Goal: Browse casually: Explore the website without a specific task or goal

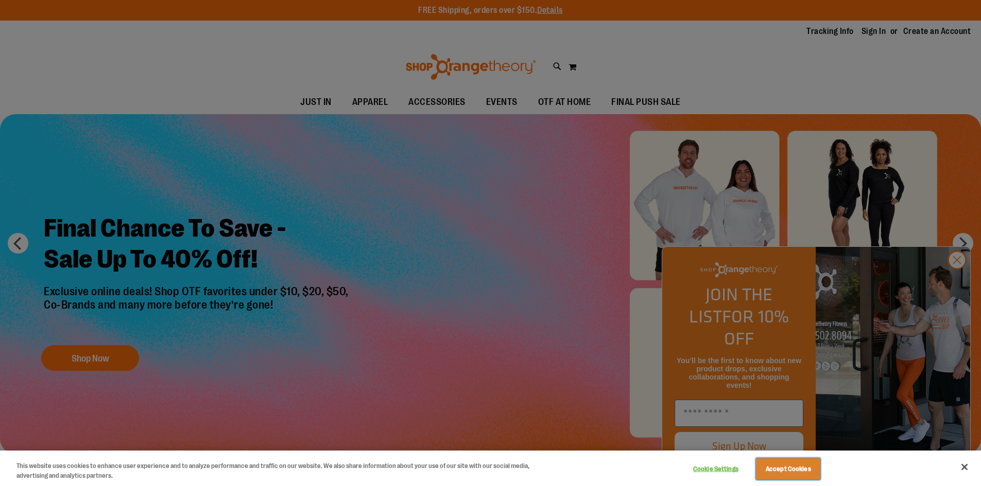
drag, startPoint x: 802, startPoint y: 470, endPoint x: 810, endPoint y: 462, distance: 11.3
click at [801, 470] on button "Accept Cookies" at bounding box center [788, 470] width 64 height 22
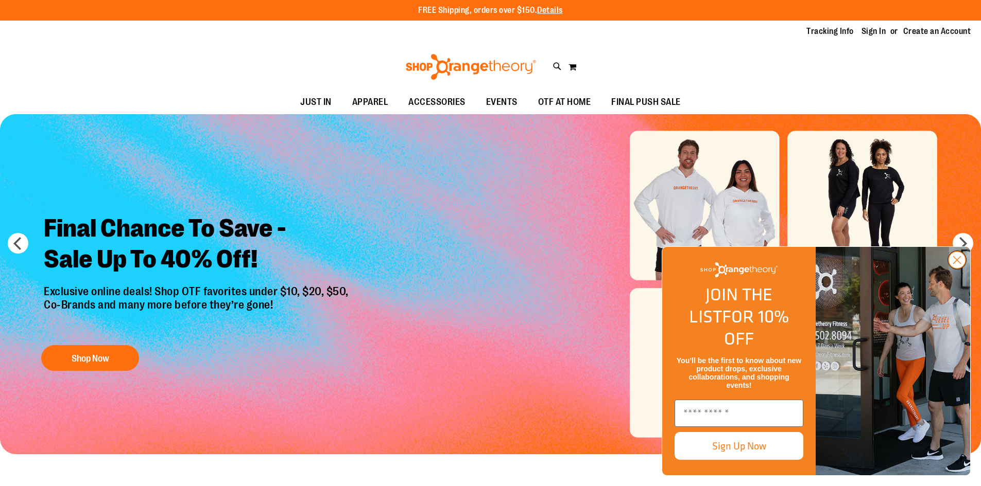
click at [952, 269] on circle "Close dialog" at bounding box center [956, 260] width 17 height 17
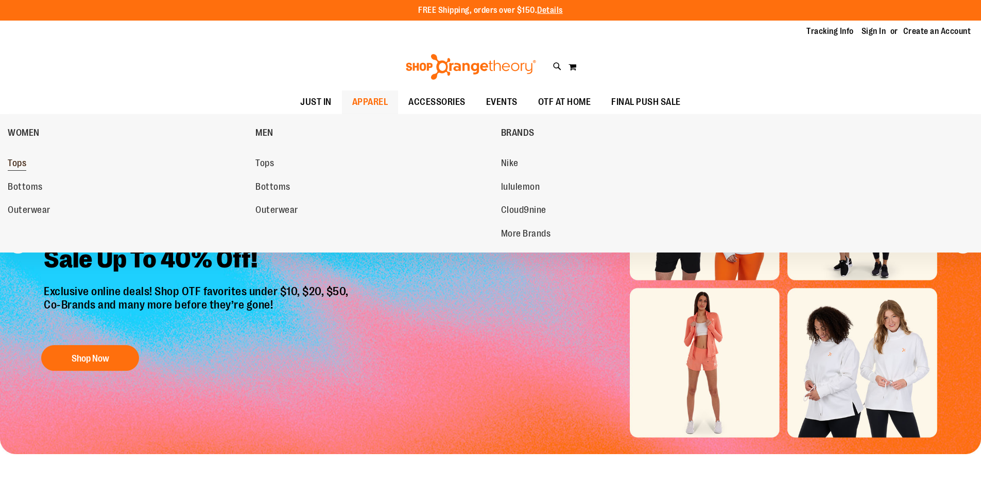
click at [22, 165] on span "Tops" at bounding box center [17, 164] width 19 height 13
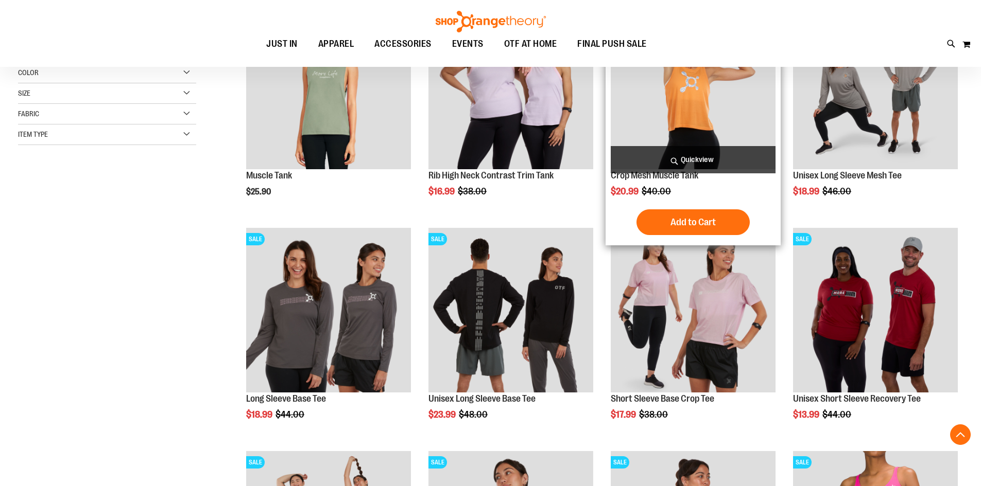
scroll to position [205, 0]
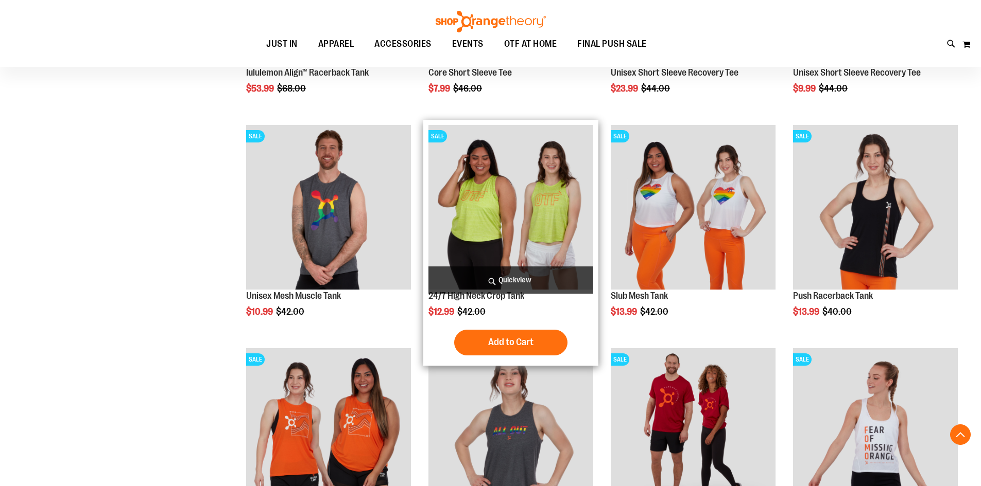
scroll to position [1029, 0]
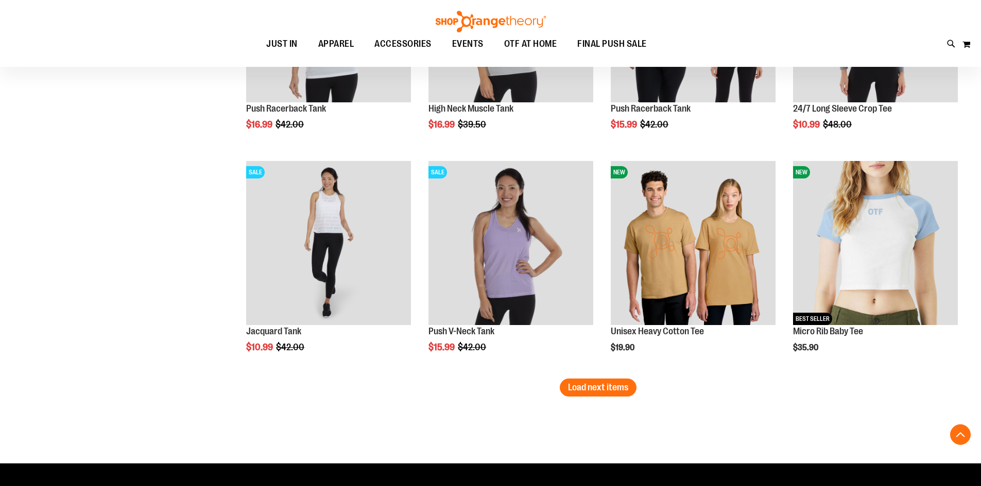
scroll to position [1852, 0]
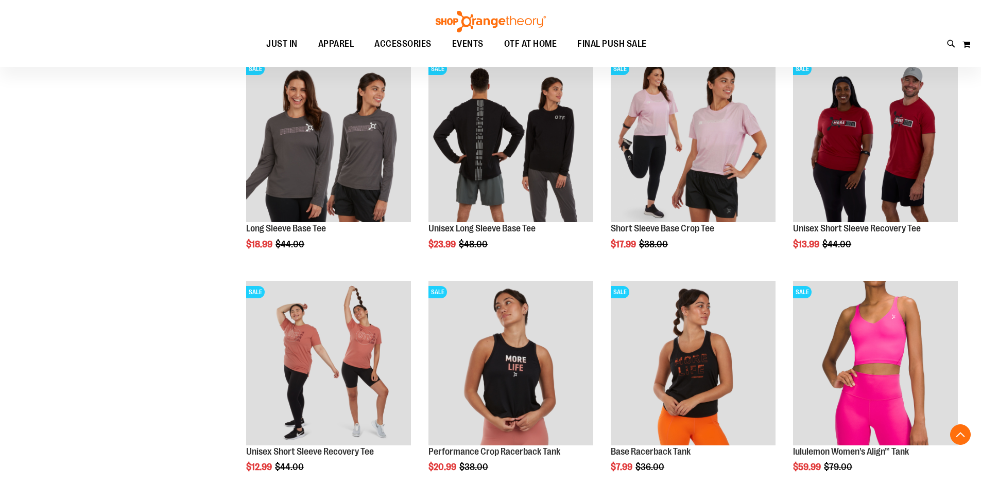
scroll to position [360, 0]
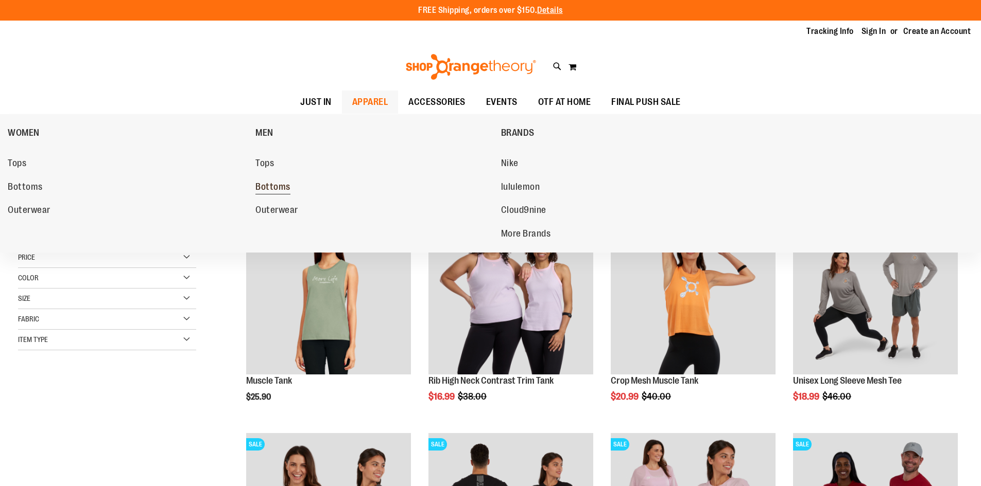
click at [280, 189] on span "Bottoms" at bounding box center [272, 188] width 35 height 13
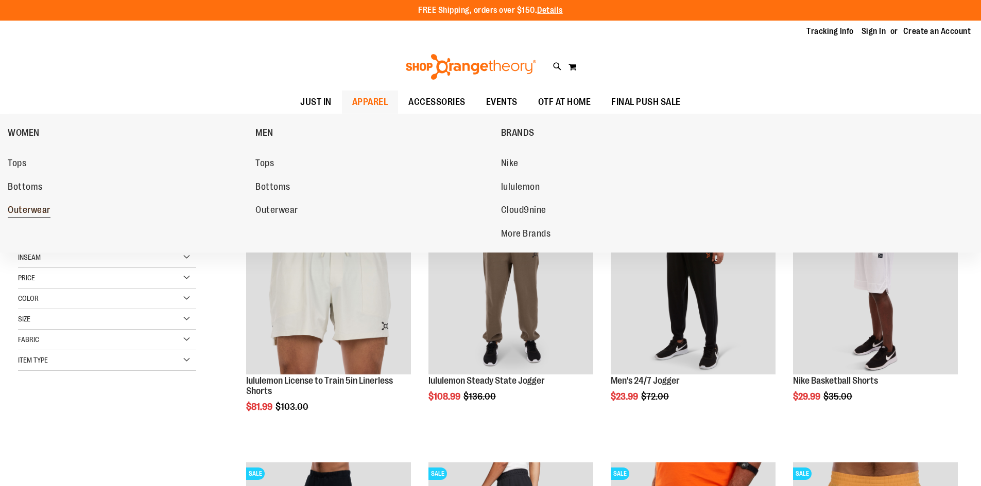
click at [34, 214] on span "Outerwear" at bounding box center [29, 211] width 43 height 13
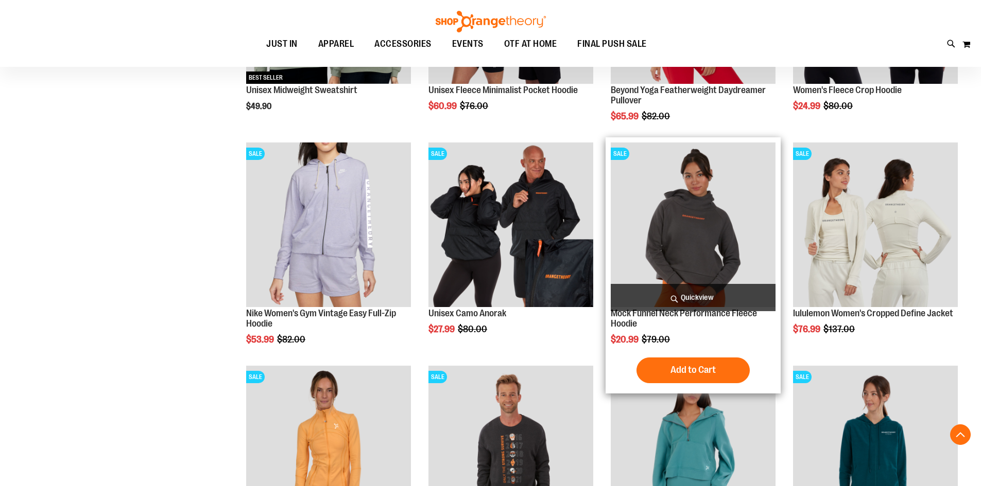
scroll to position [308, 0]
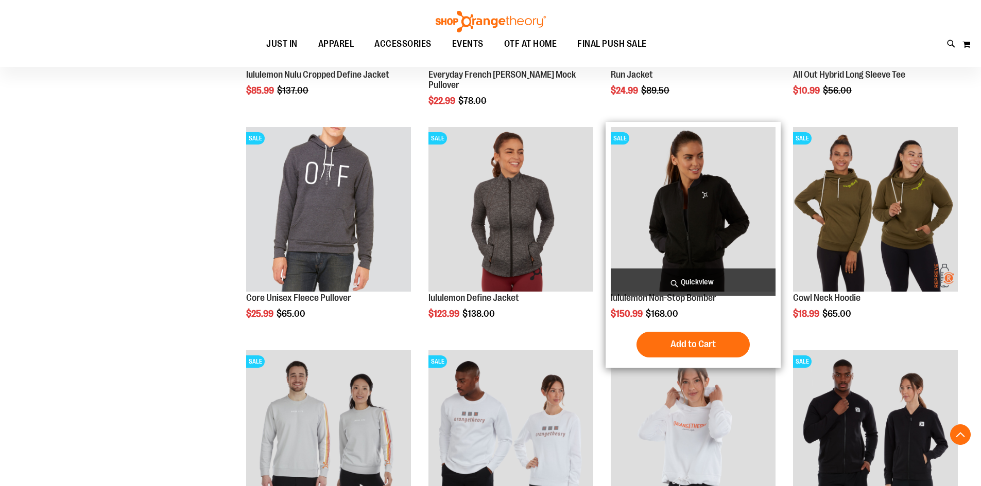
scroll to position [977, 0]
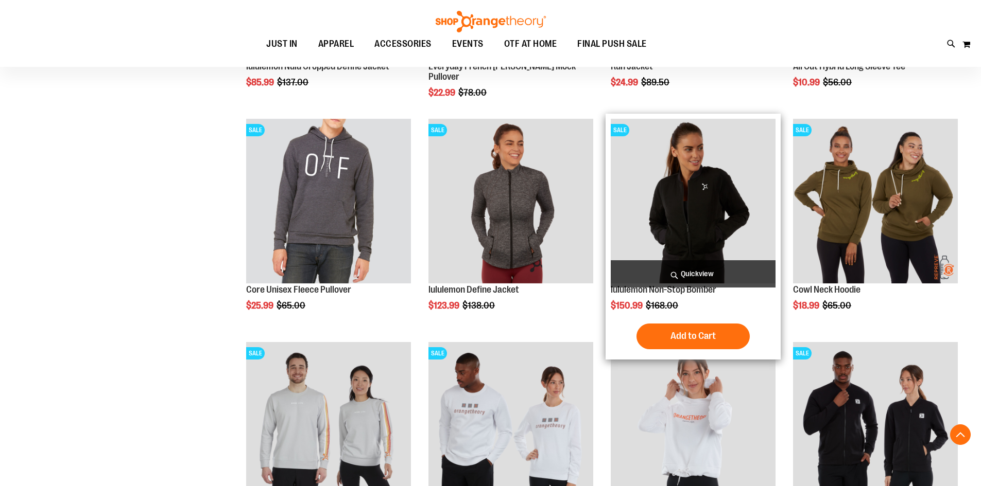
scroll to position [977, 0]
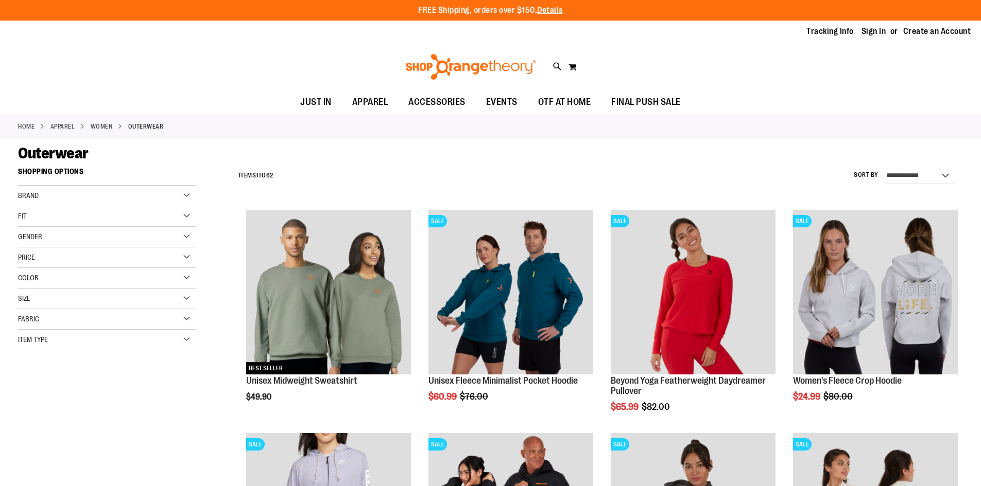
click at [102, 127] on link "WOMEN" at bounding box center [102, 126] width 22 height 9
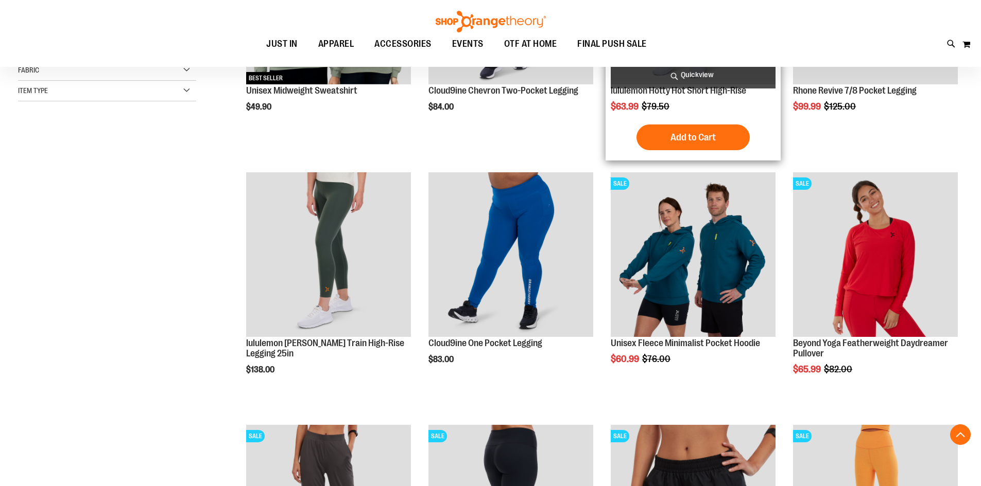
scroll to position [308, 0]
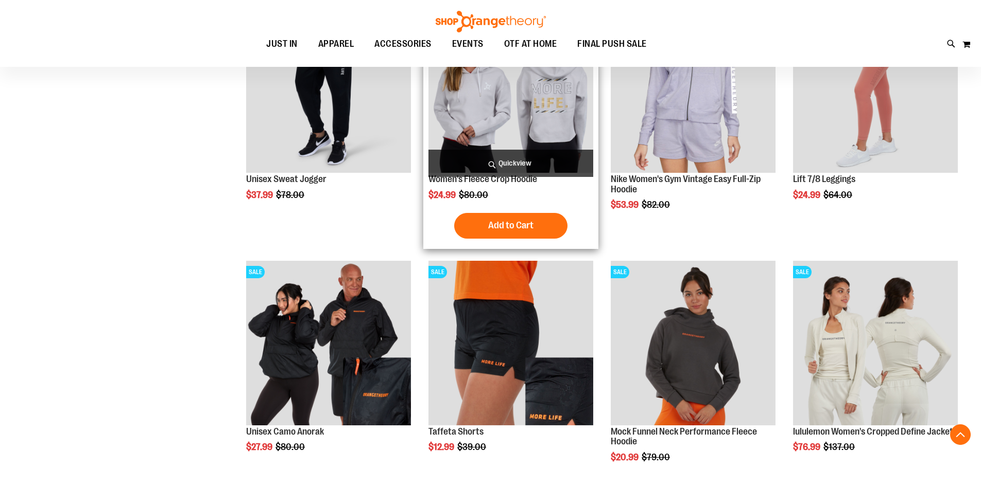
scroll to position [1029, 0]
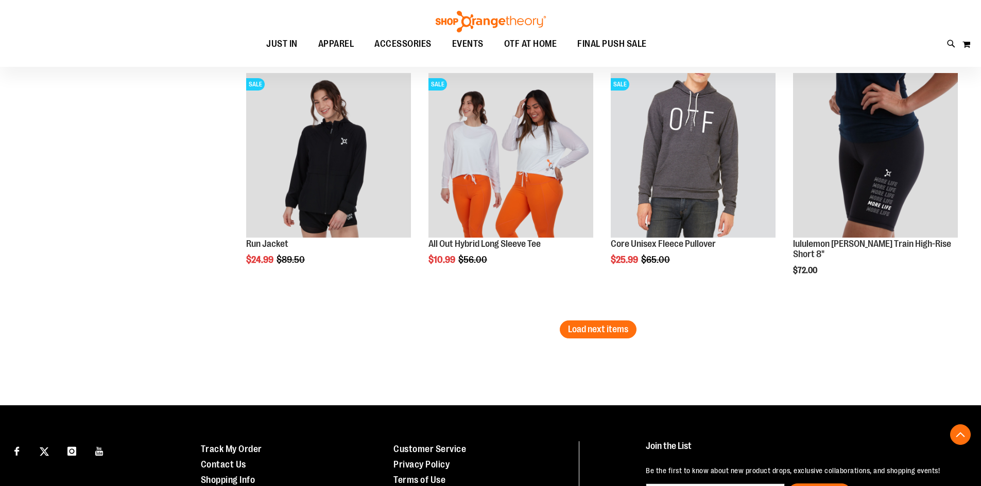
scroll to position [2161, 0]
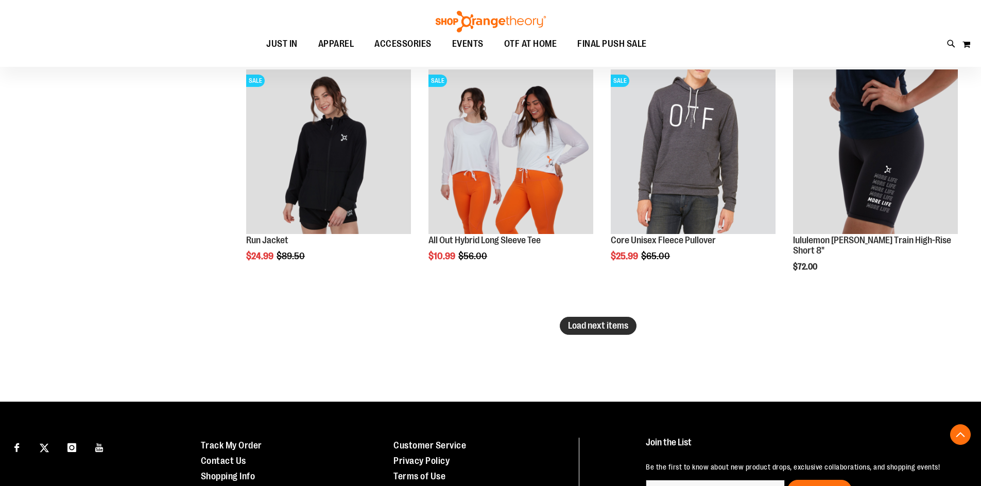
click at [604, 327] on span "Load next items" at bounding box center [598, 326] width 60 height 10
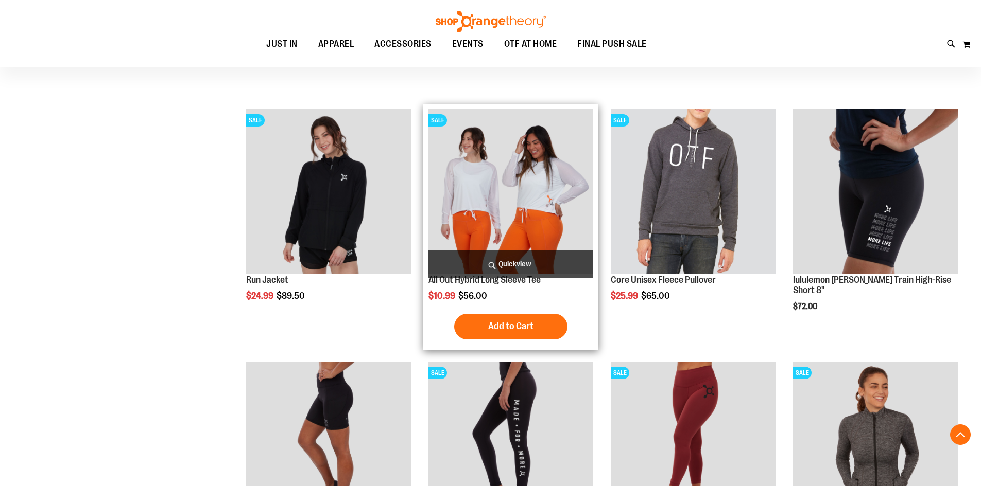
scroll to position [2110, 0]
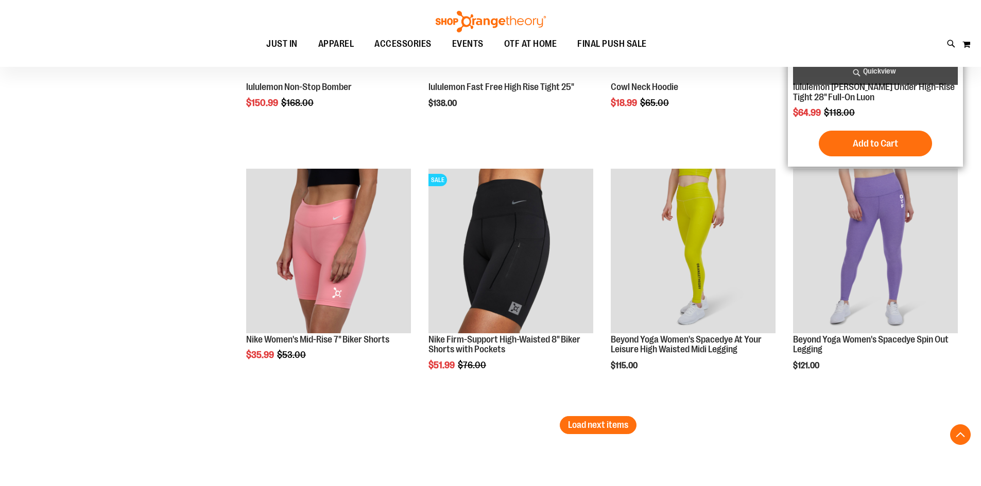
scroll to position [2830, 0]
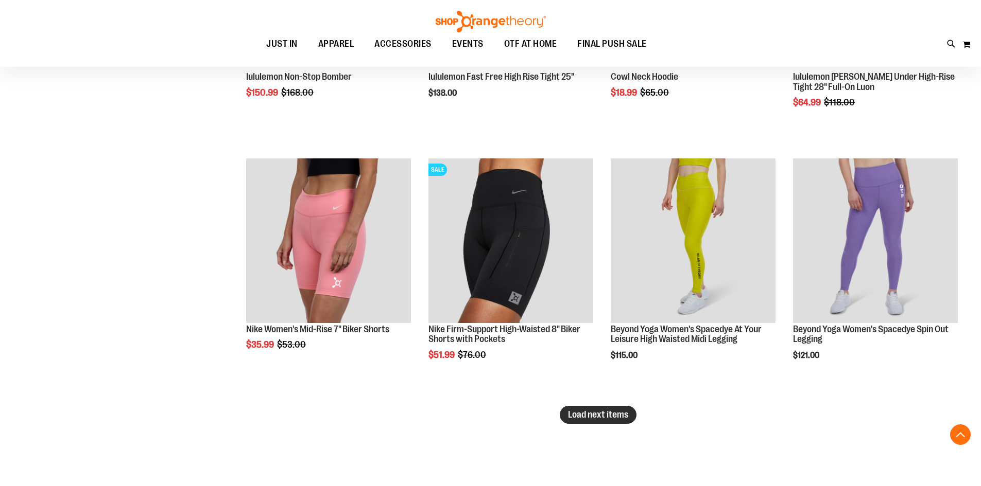
click at [574, 419] on span "Load next items" at bounding box center [598, 415] width 60 height 10
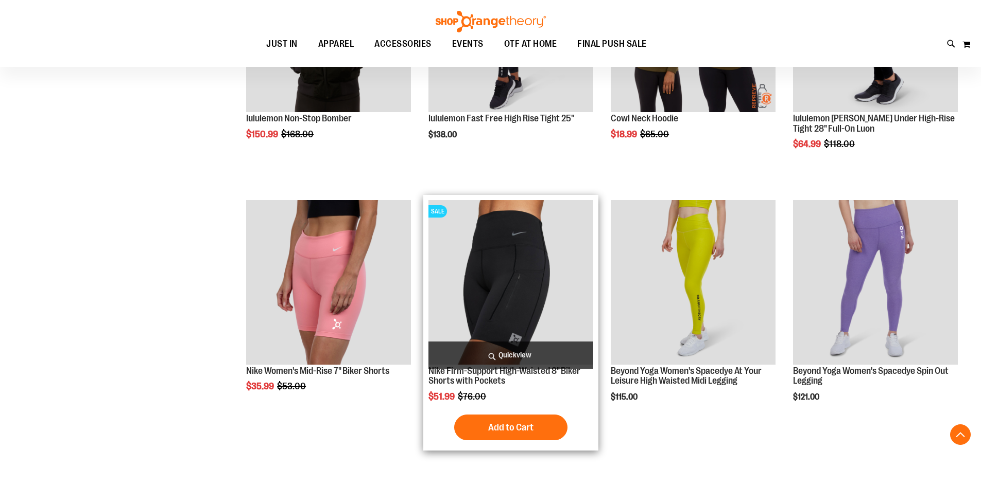
scroll to position [2779, 0]
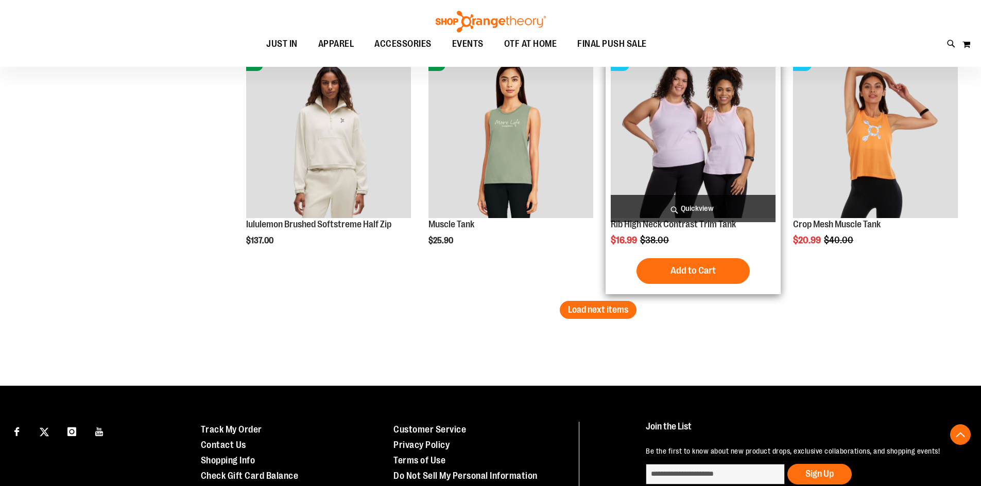
scroll to position [3705, 0]
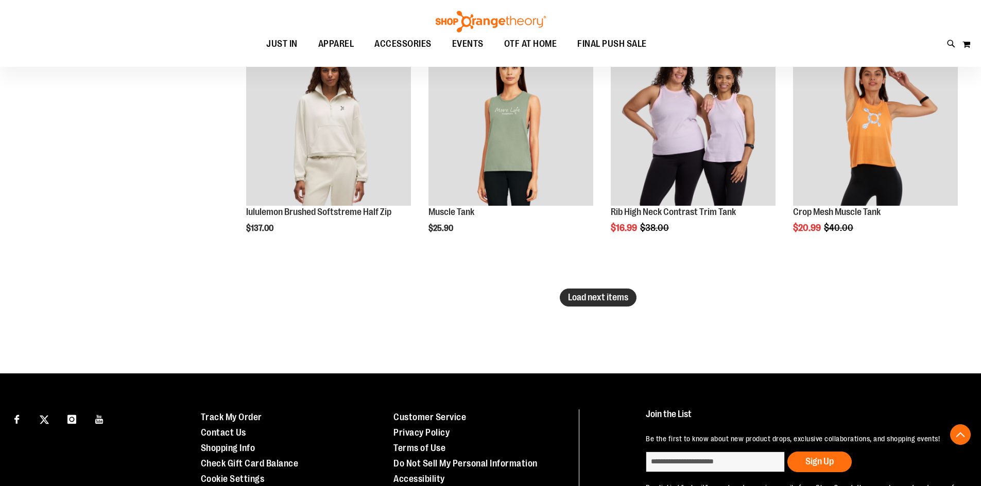
click at [582, 299] on span "Load next items" at bounding box center [598, 297] width 60 height 10
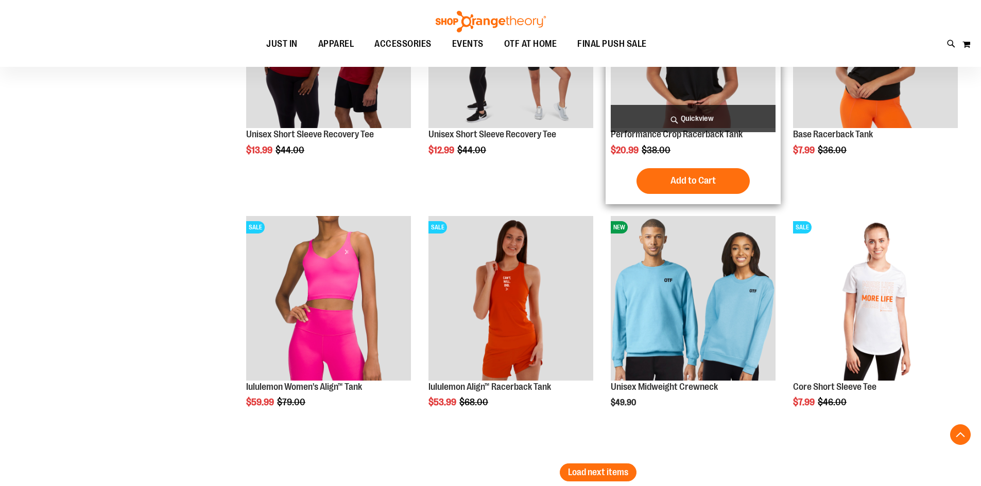
scroll to position [4323, 0]
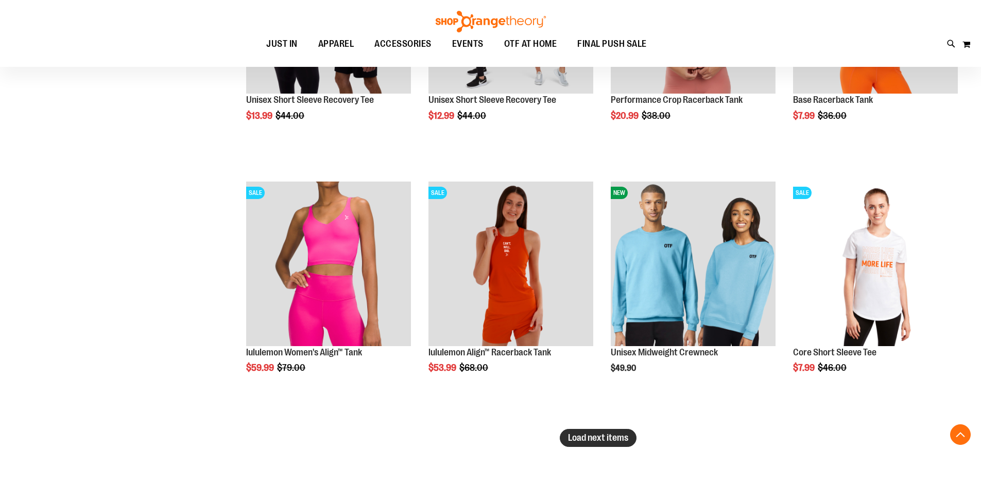
click at [622, 435] on span "Load next items" at bounding box center [598, 438] width 60 height 10
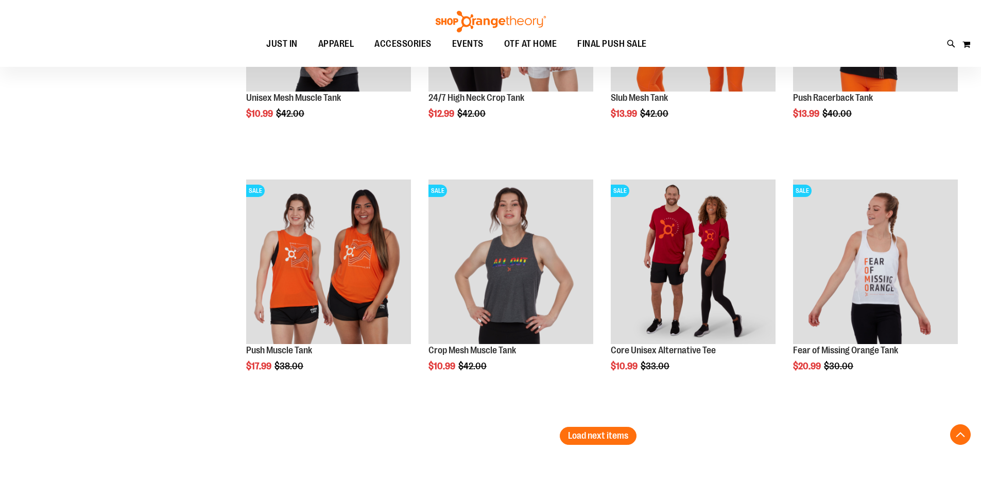
scroll to position [5095, 0]
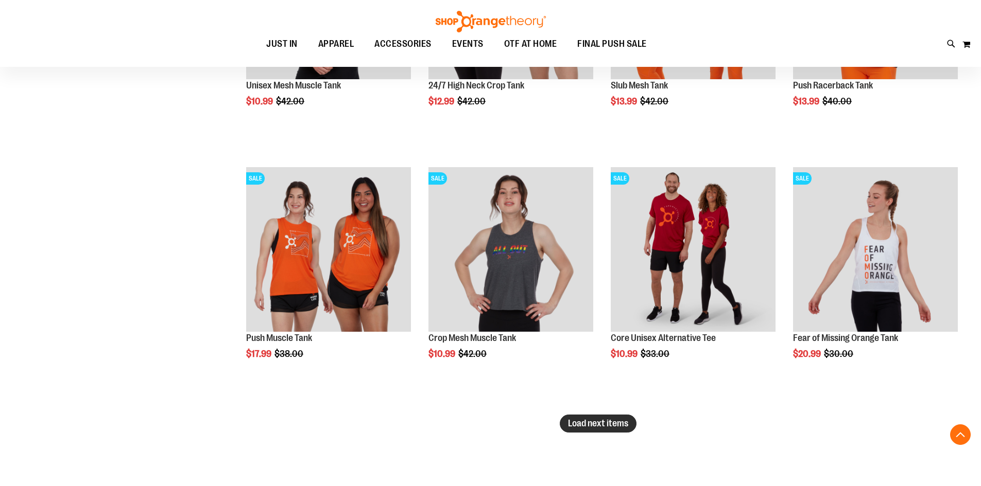
click at [615, 429] on button "Load next items" at bounding box center [597, 424] width 77 height 18
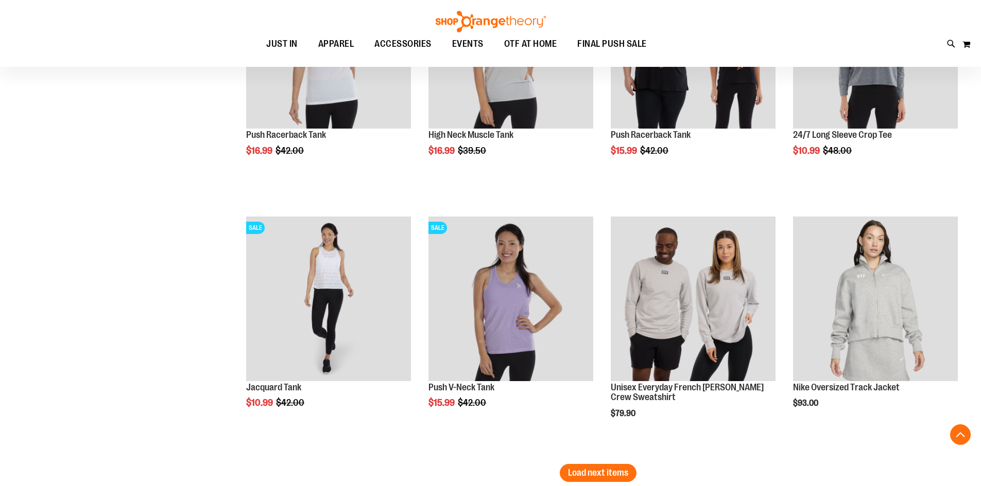
scroll to position [5816, 0]
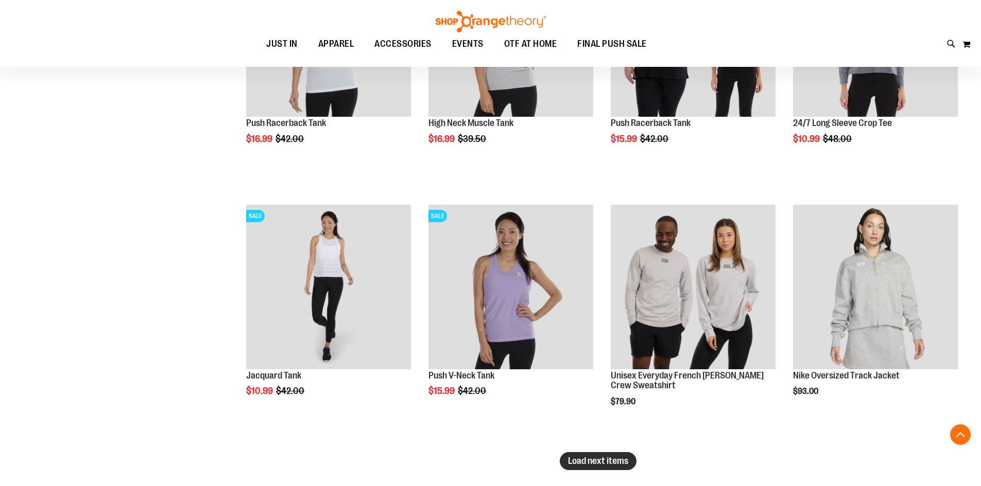
click at [597, 459] on span "Load next items" at bounding box center [598, 461] width 60 height 10
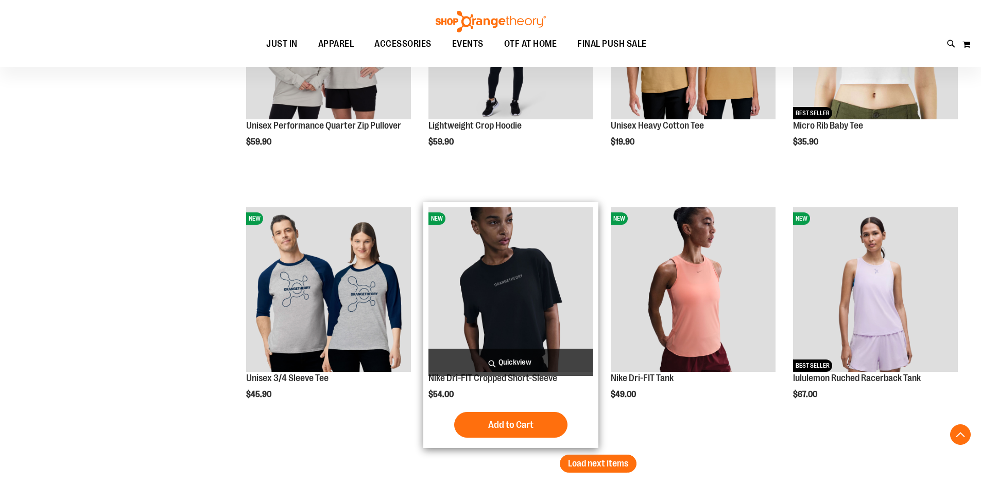
scroll to position [6588, 0]
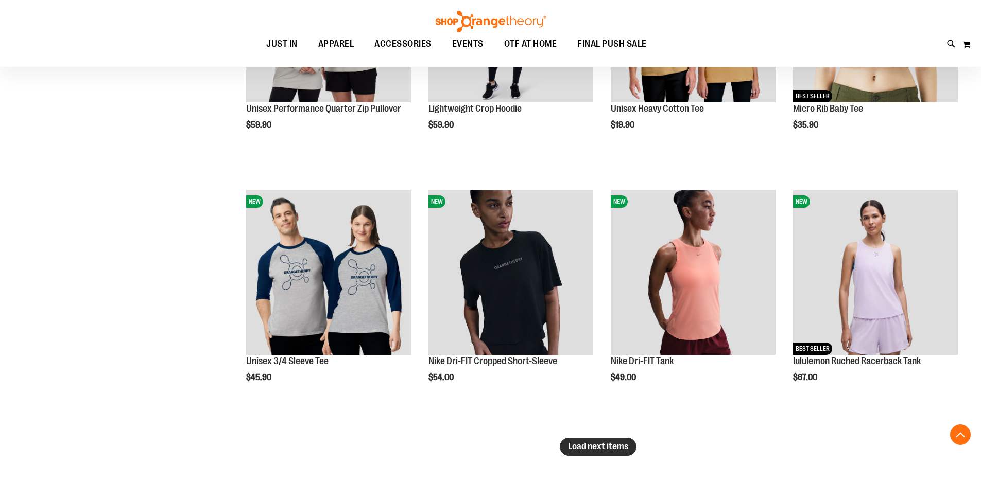
click at [618, 444] on span "Load next items" at bounding box center [598, 447] width 60 height 10
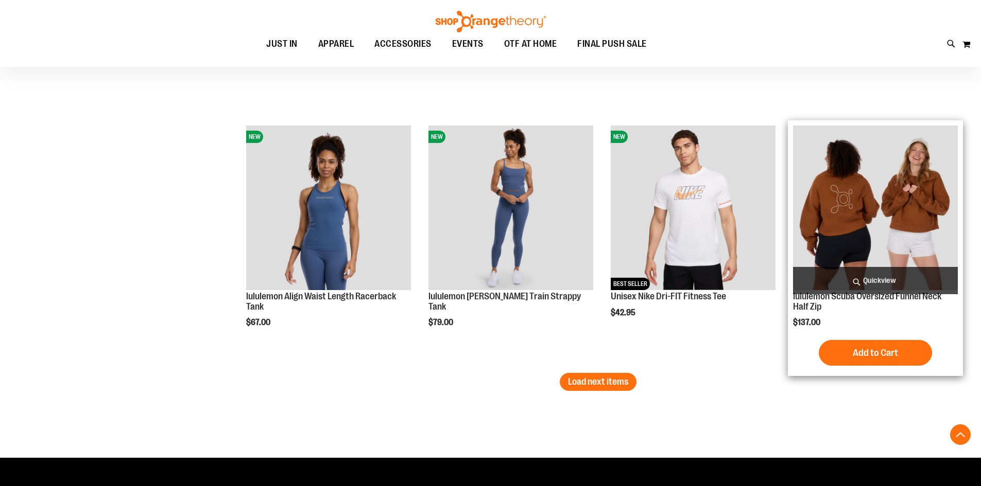
scroll to position [7411, 0]
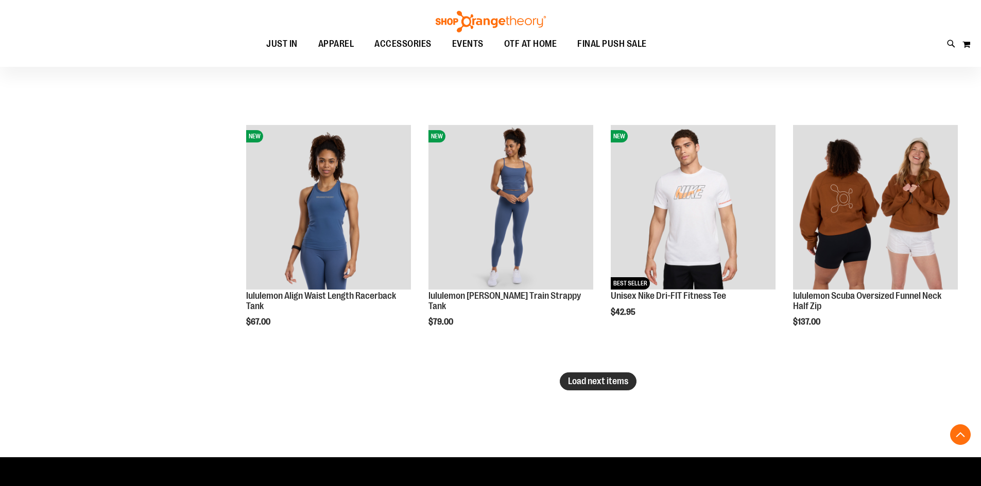
click at [596, 389] on button "Load next items" at bounding box center [597, 382] width 77 height 18
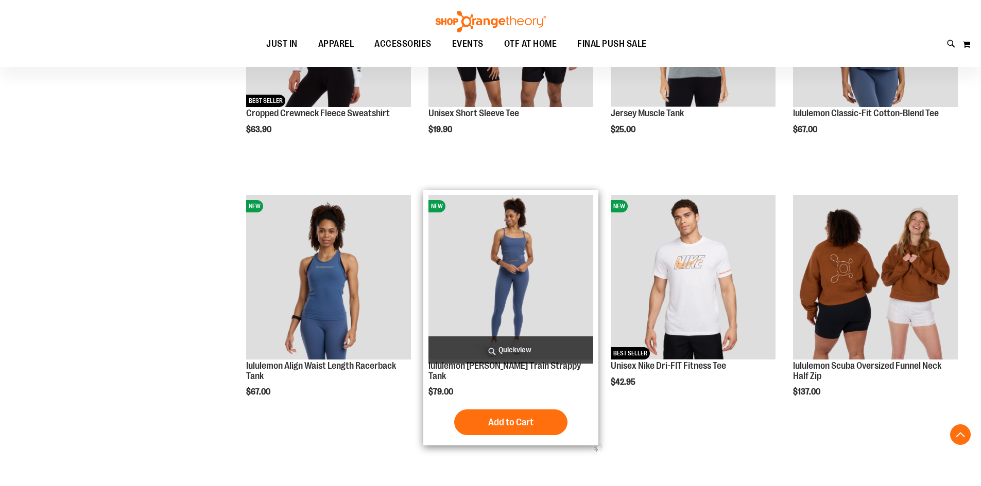
scroll to position [7360, 0]
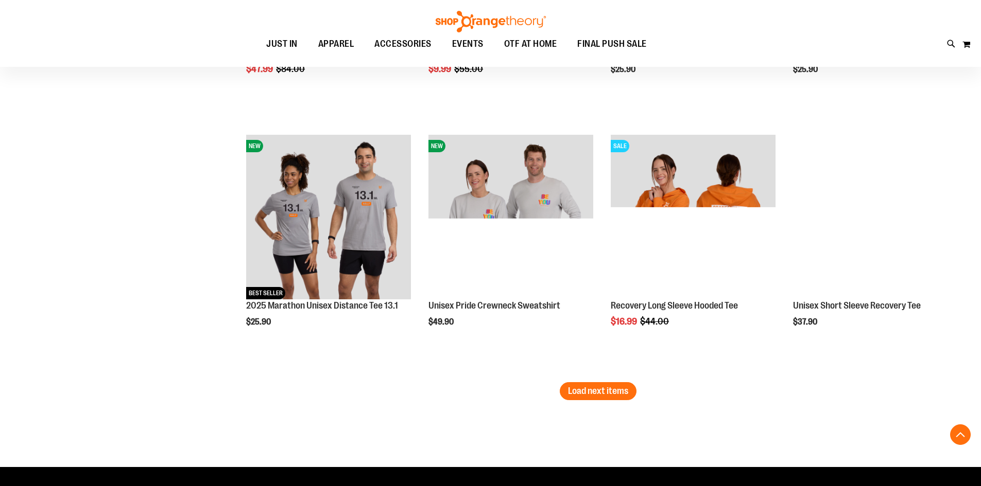
scroll to position [8183, 0]
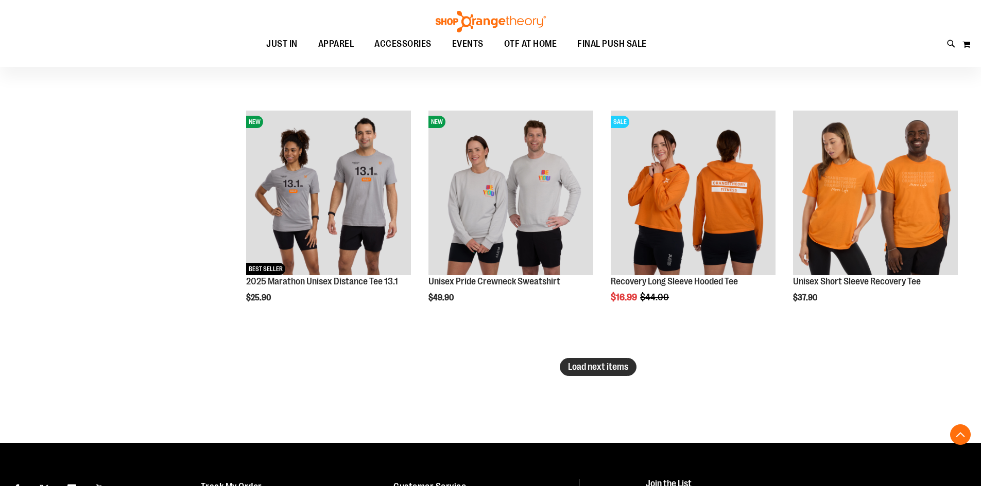
click at [605, 370] on span "Load next items" at bounding box center [598, 367] width 60 height 10
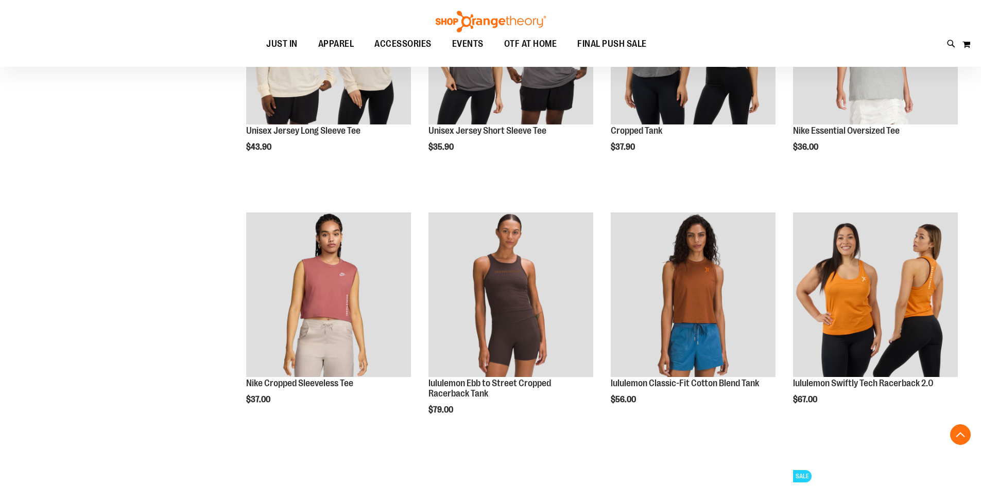
scroll to position [8595, 0]
